Goal: Task Accomplishment & Management: Complete application form

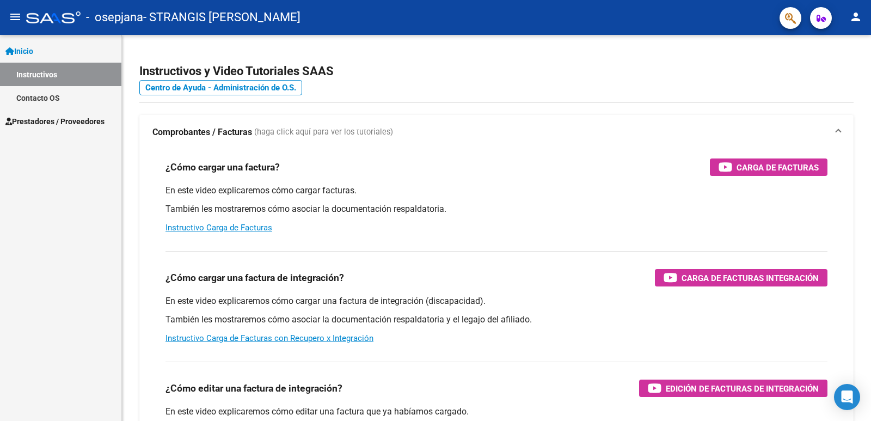
click at [45, 117] on span "Prestadores / Proveedores" at bounding box center [54, 121] width 99 height 12
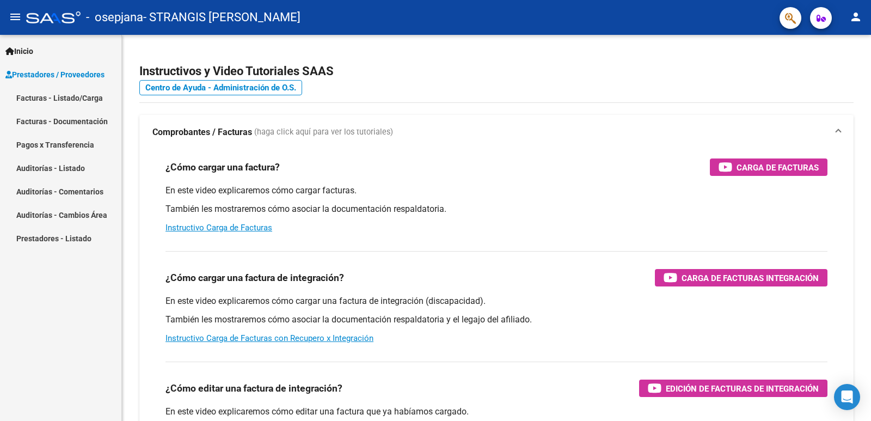
click at [58, 96] on link "Facturas - Listado/Carga" at bounding box center [60, 97] width 121 height 23
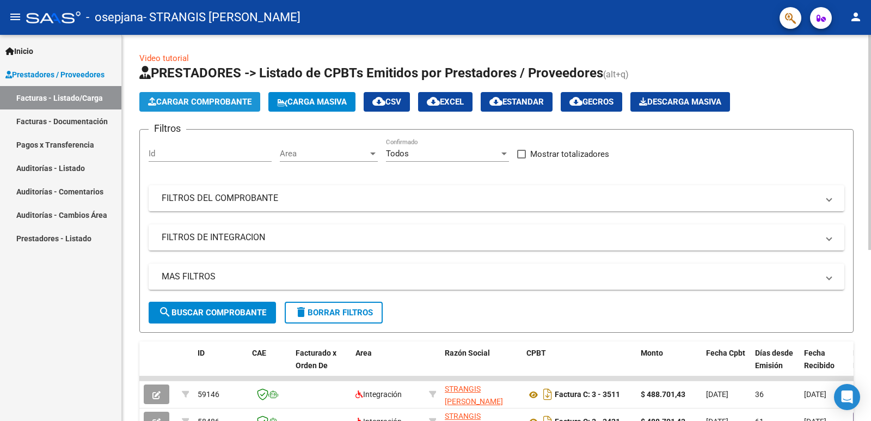
click at [182, 96] on button "Cargar Comprobante" at bounding box center [199, 102] width 121 height 20
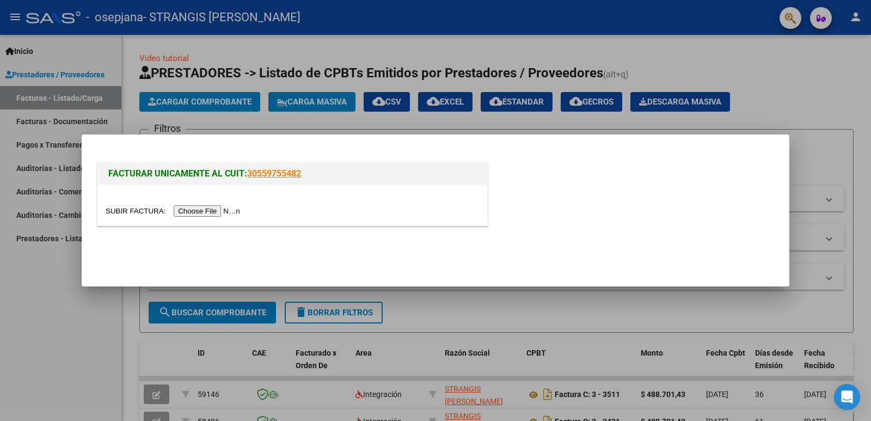
click at [215, 206] on input "file" at bounding box center [175, 210] width 138 height 11
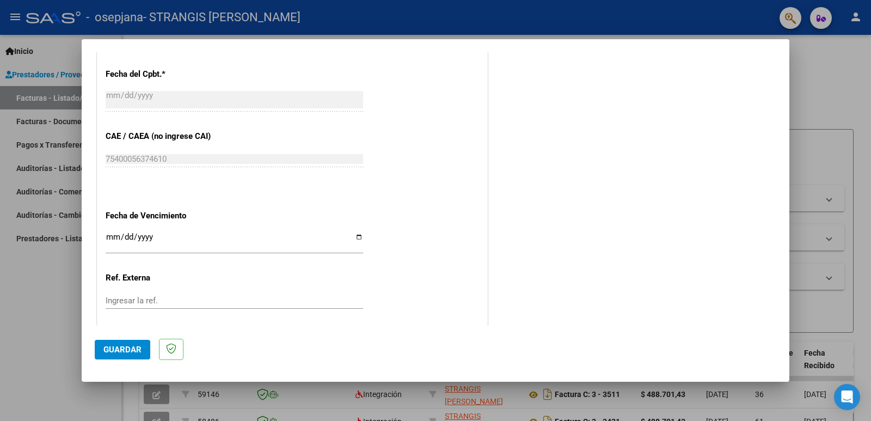
scroll to position [657, 0]
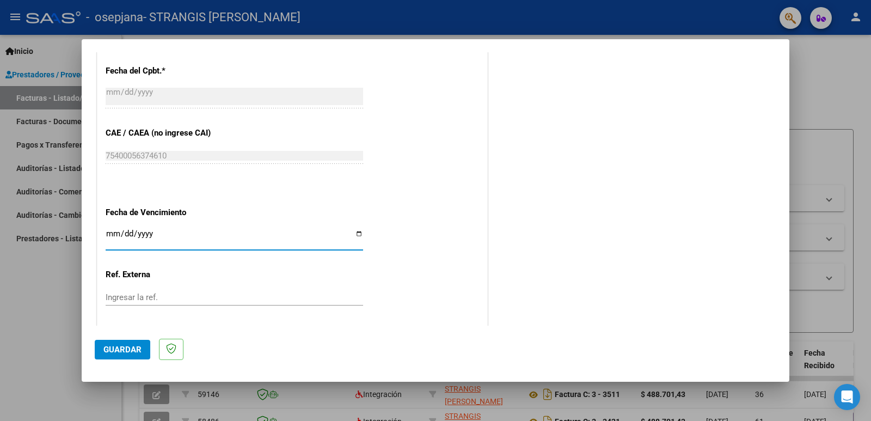
click at [354, 235] on input "Ingresar la fecha" at bounding box center [234, 237] width 257 height 17
type input "[DATE]"
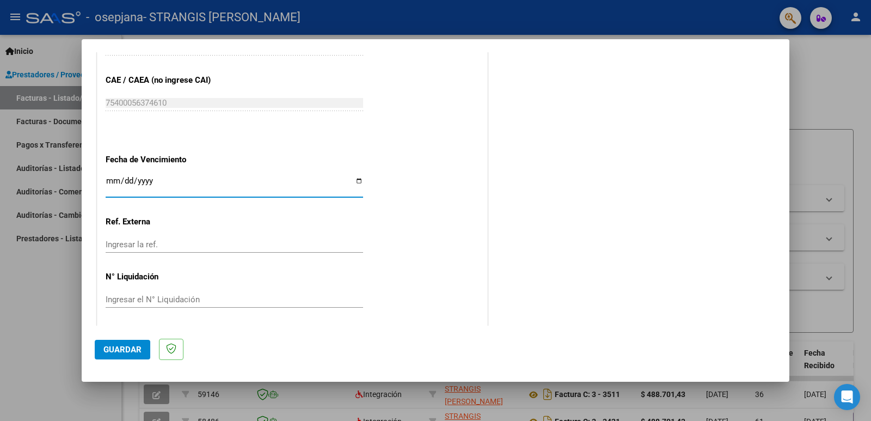
scroll to position [713, 0]
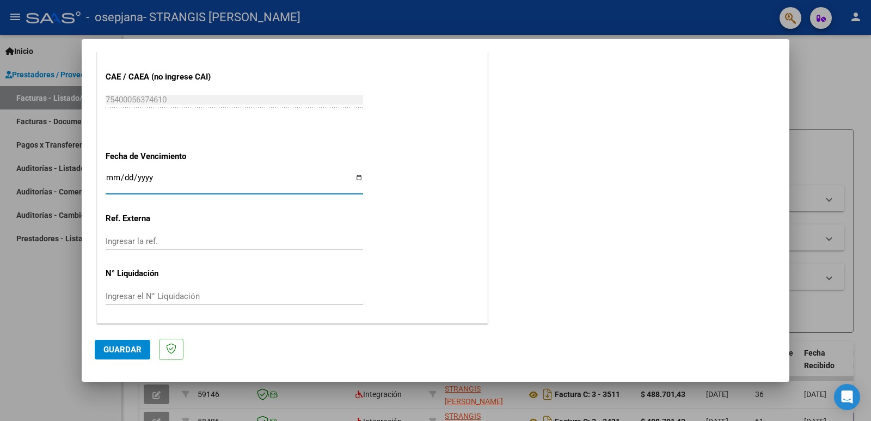
click at [203, 297] on input "Ingresar el N° Liquidación" at bounding box center [234, 296] width 257 height 10
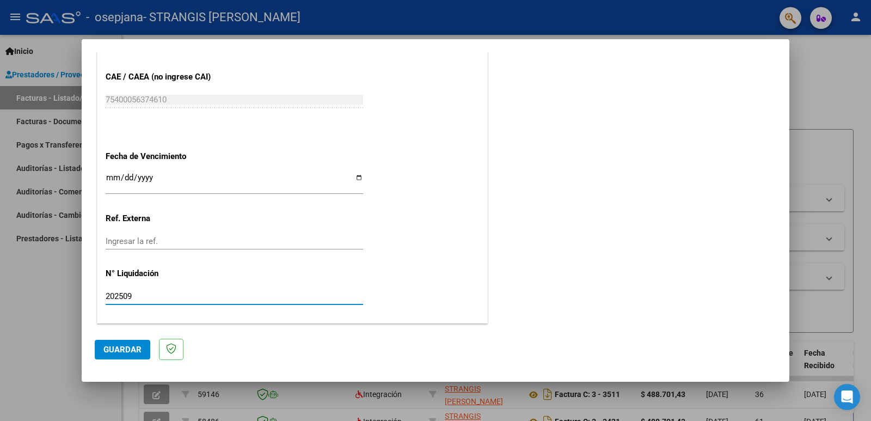
type input "202509"
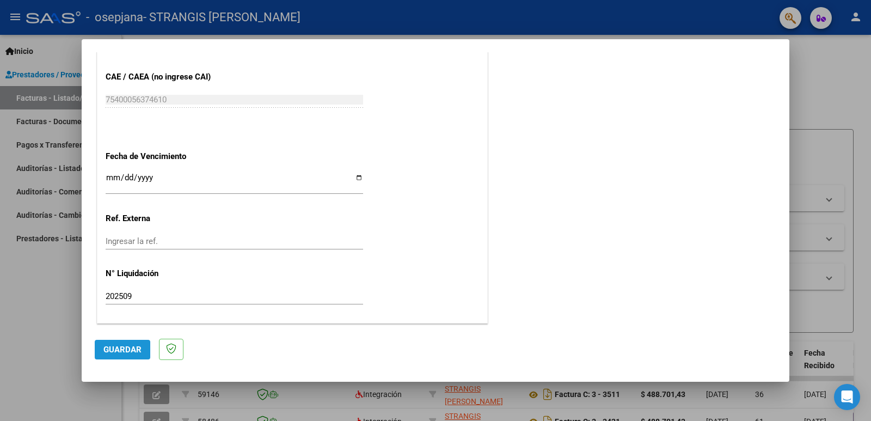
click at [124, 345] on span "Guardar" at bounding box center [122, 350] width 38 height 10
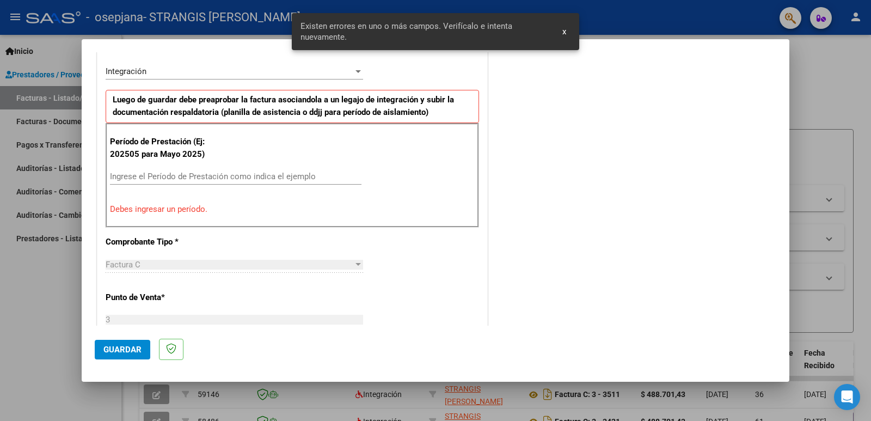
scroll to position [242, 0]
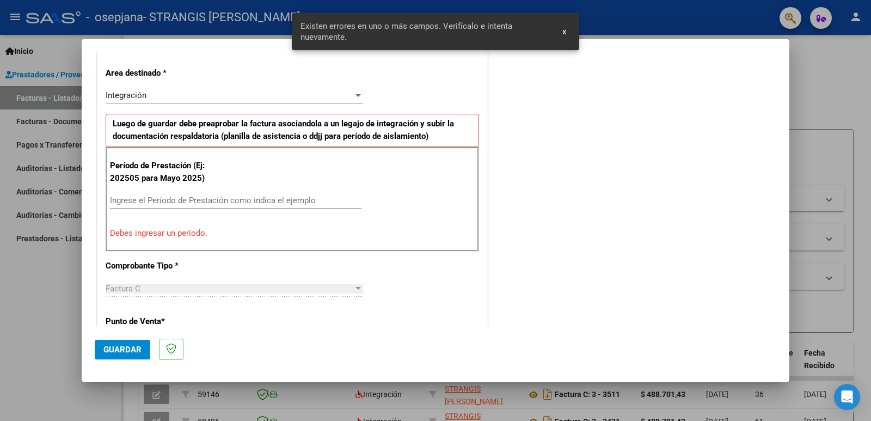
click at [120, 202] on input "Ingrese el Período de Prestación como indica el ejemplo" at bounding box center [235, 200] width 251 height 10
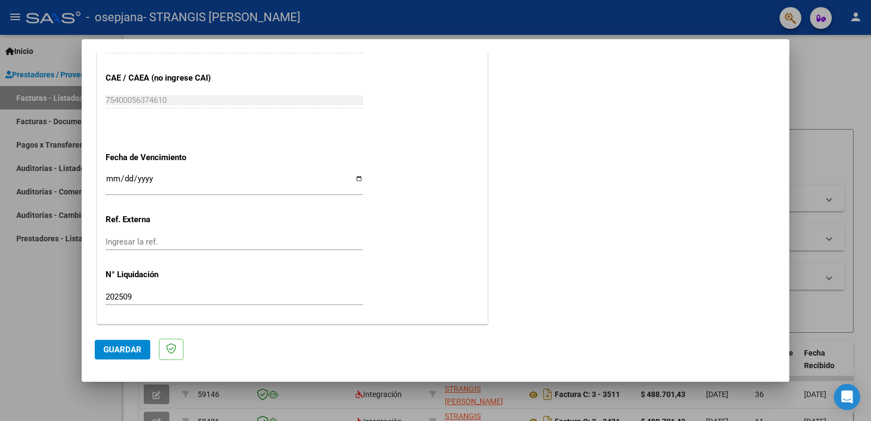
scroll to position [685, 0]
type input "202509"
click at [130, 354] on span "Guardar" at bounding box center [122, 350] width 38 height 10
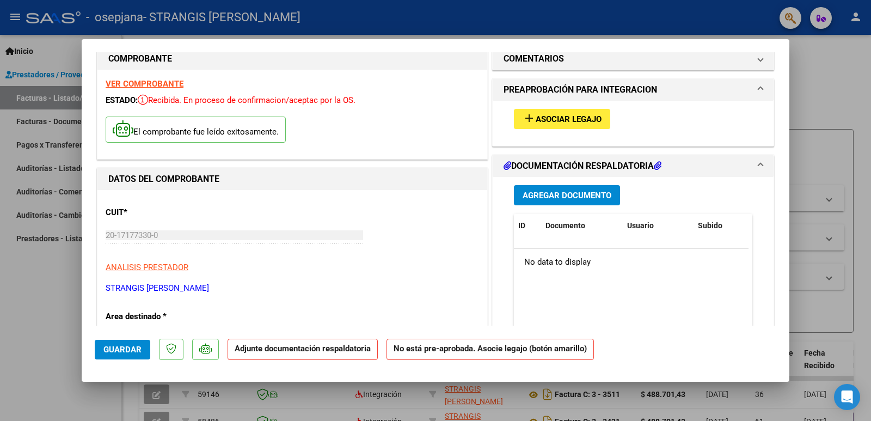
scroll to position [0, 0]
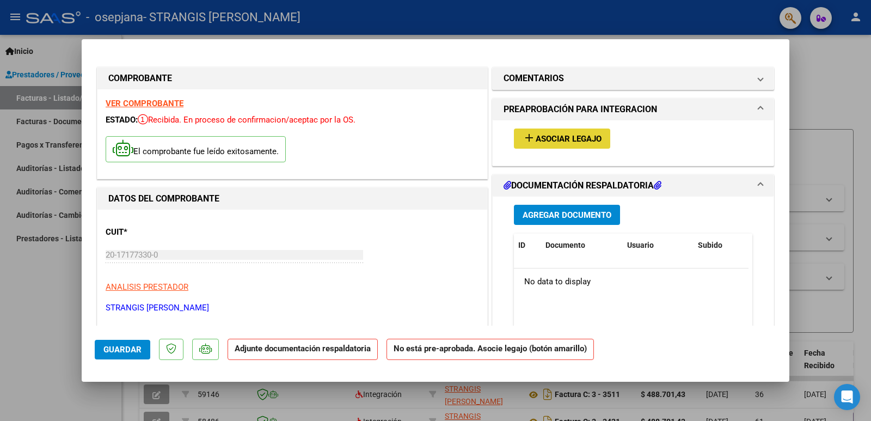
click at [549, 135] on span "Asociar Legajo" at bounding box center [569, 139] width 66 height 10
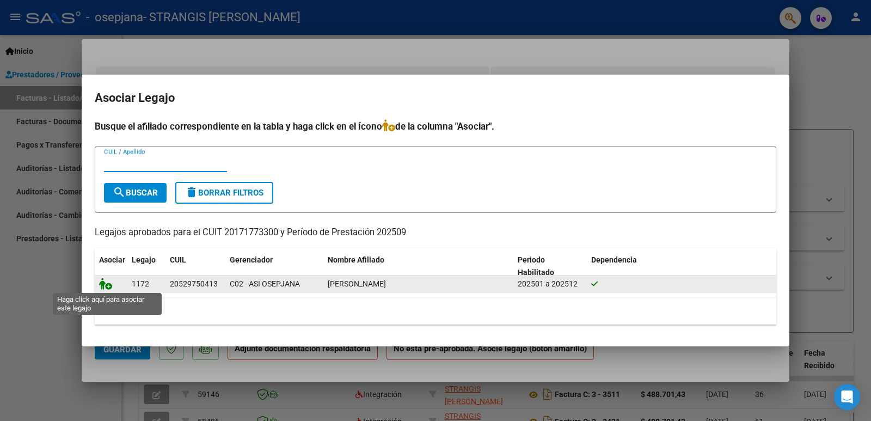
click at [103, 281] on icon at bounding box center [105, 284] width 13 height 12
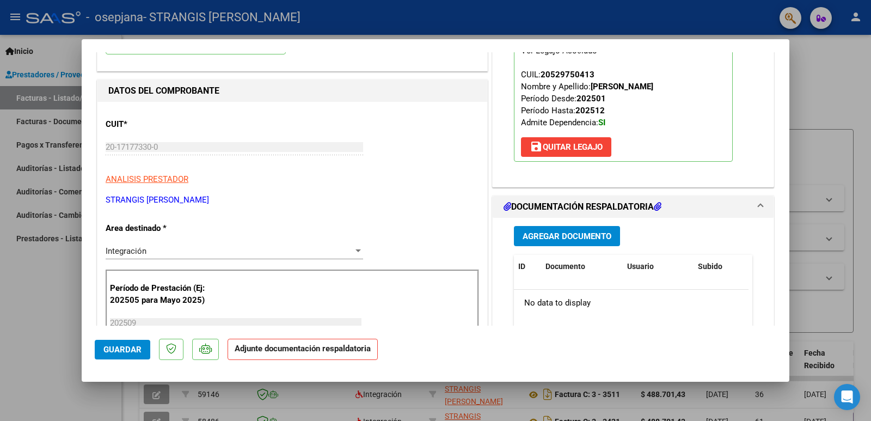
scroll to position [109, 0]
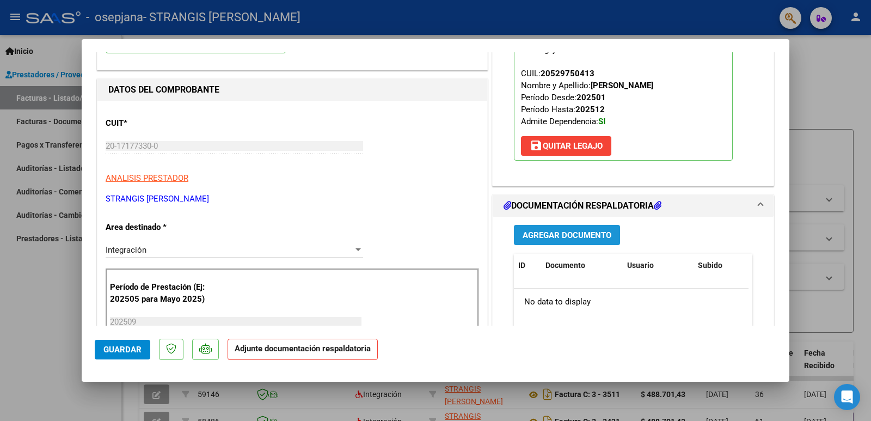
click at [553, 231] on span "Agregar Documento" at bounding box center [566, 235] width 89 height 10
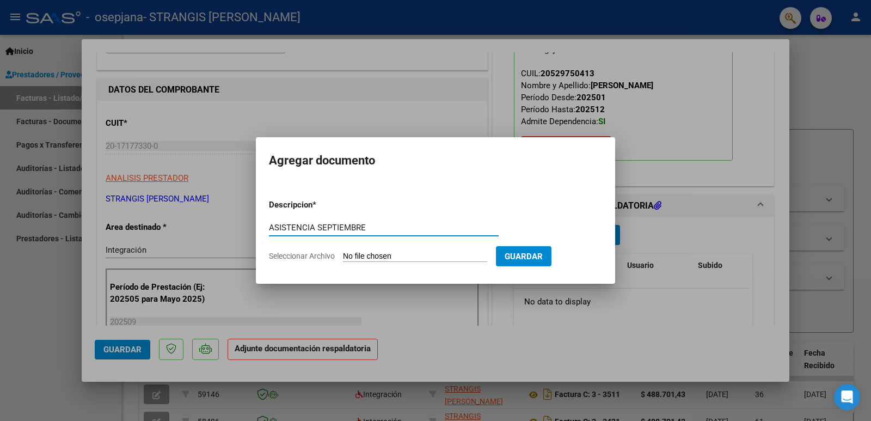
type input "ASISTENCIA SEPTIEMBRE"
click at [371, 255] on input "Seleccionar Archivo" at bounding box center [415, 256] width 144 height 10
type input "C:\fakepath\[PERSON_NAME] SEPT.pdf"
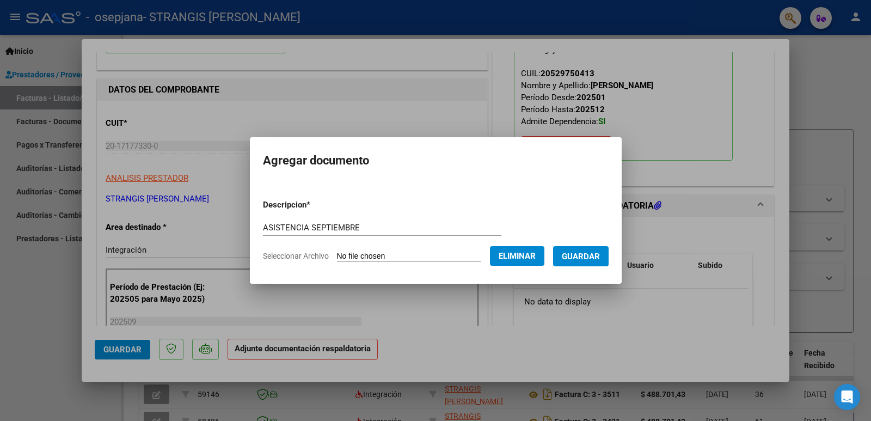
click at [586, 256] on span "Guardar" at bounding box center [581, 256] width 38 height 10
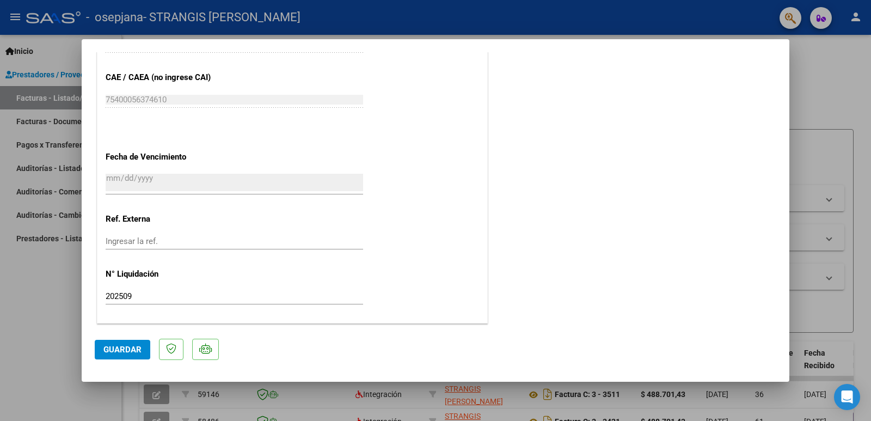
scroll to position [483, 0]
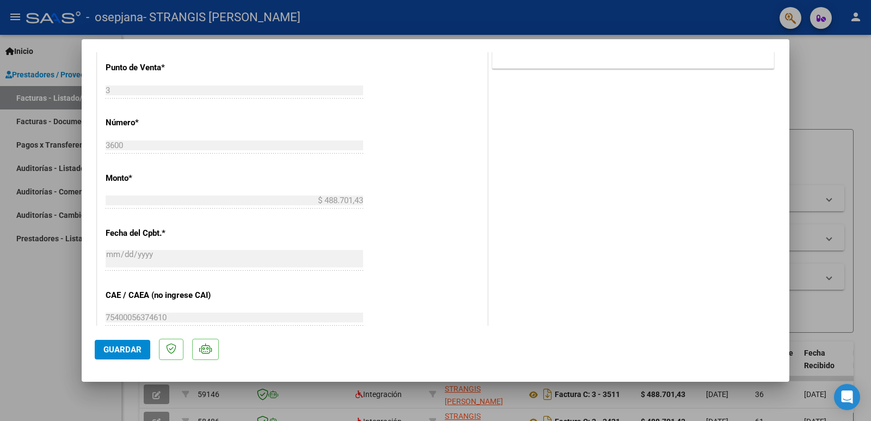
click at [122, 352] on span "Guardar" at bounding box center [122, 350] width 38 height 10
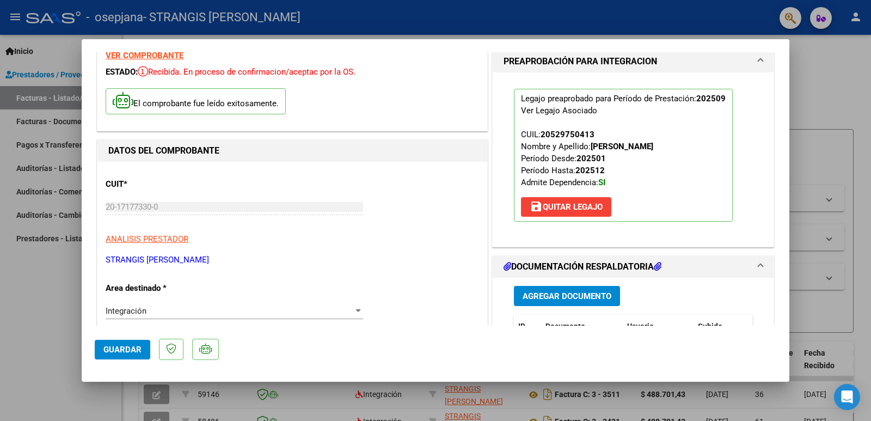
scroll to position [0, 0]
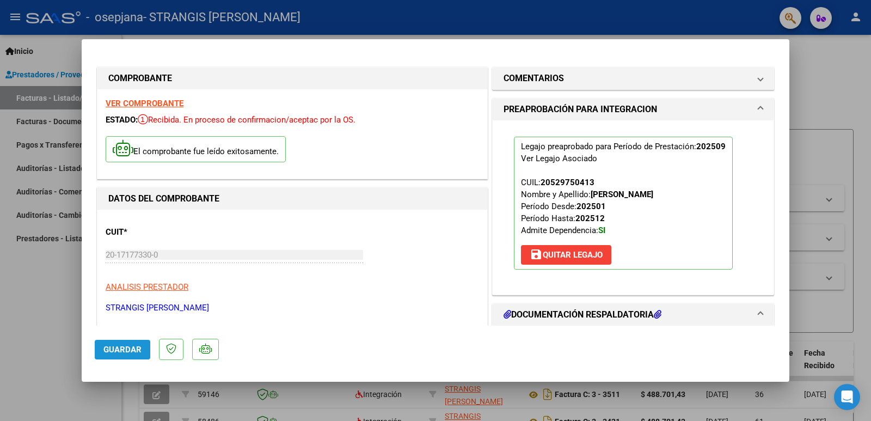
click at [113, 350] on span "Guardar" at bounding box center [122, 350] width 38 height 10
